Goal: Information Seeking & Learning: Learn about a topic

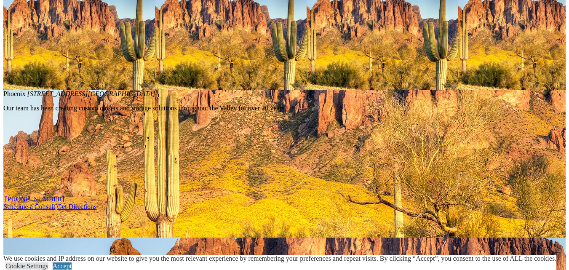
scroll to position [817, 0]
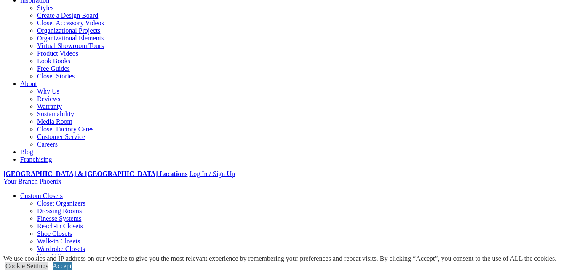
scroll to position [168, 0]
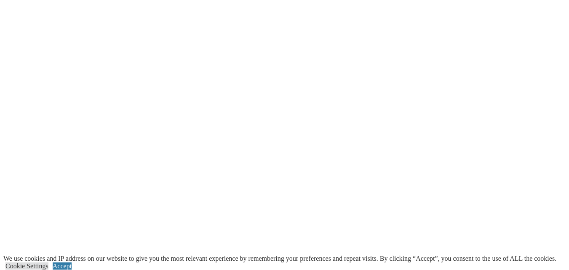
scroll to position [1558, 0]
